Goal: Check status: Check status

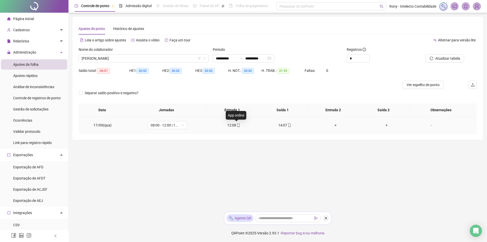
click at [237, 125] on icon "mobile" at bounding box center [239, 125] width 4 height 4
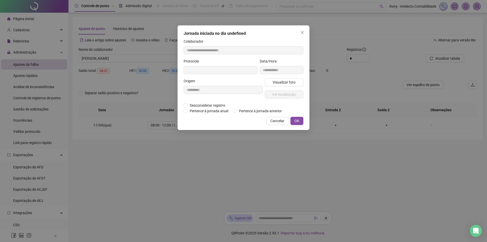
type input "**********"
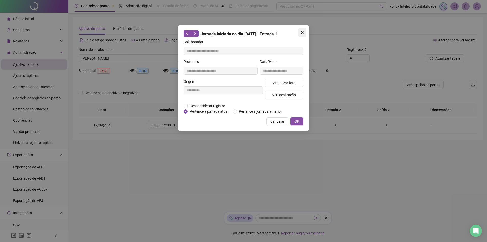
click at [303, 30] on button "Close" at bounding box center [302, 32] width 8 height 8
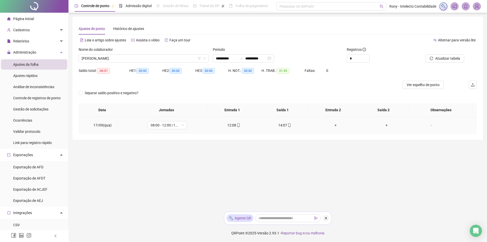
click at [237, 123] on icon "mobile" at bounding box center [239, 125] width 4 height 4
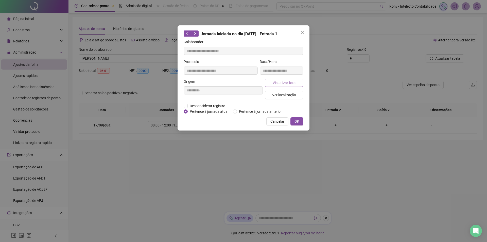
click at [287, 82] on span "Visualizar foto" at bounding box center [284, 83] width 23 height 6
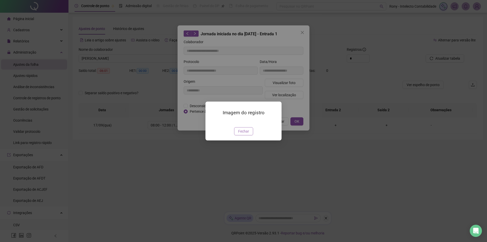
click at [245, 134] on span "Fechar" at bounding box center [243, 131] width 11 height 6
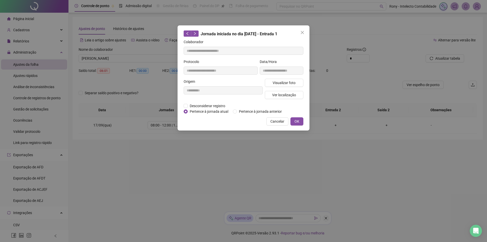
click at [295, 121] on span "OK" at bounding box center [296, 121] width 5 height 6
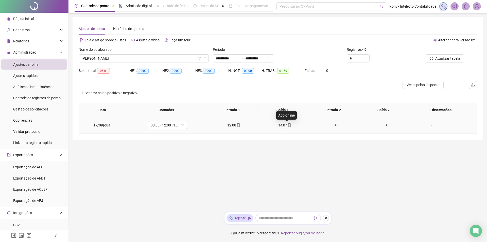
click at [288, 125] on icon "mobile" at bounding box center [290, 125] width 4 height 4
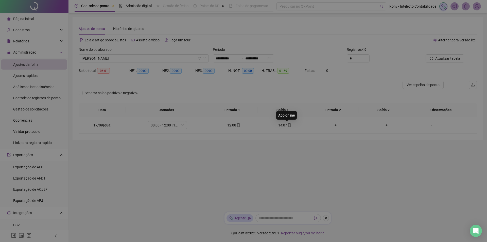
type input "**********"
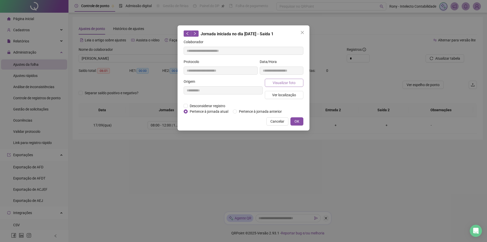
click at [285, 81] on span "Visualizar foto" at bounding box center [284, 83] width 23 height 6
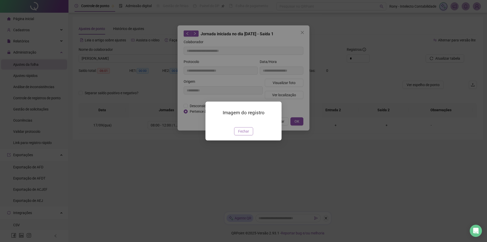
click at [245, 134] on span "Fechar" at bounding box center [243, 131] width 11 height 6
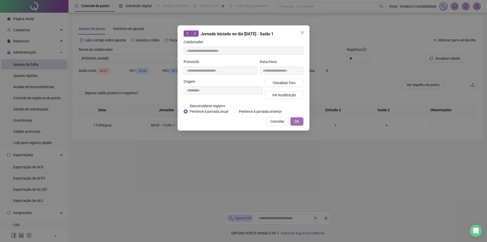
click at [295, 122] on span "OK" at bounding box center [296, 121] width 5 height 6
